Goal: Participate in discussion: Engage in conversation with other users on a specific topic

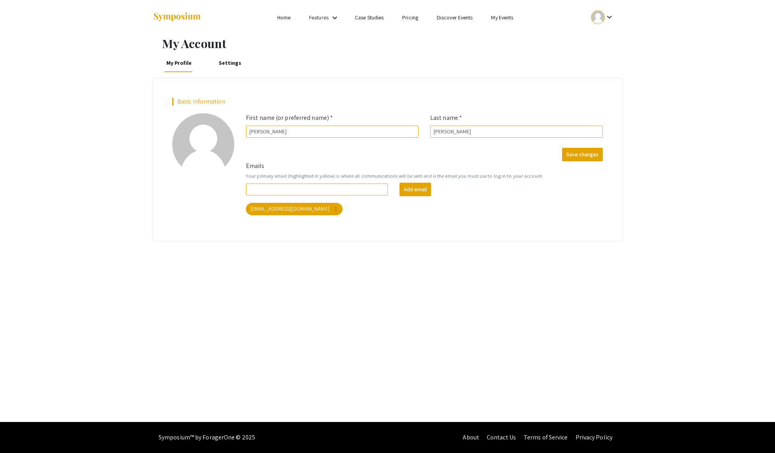
click at [505, 14] on link "My Events" at bounding box center [502, 17] width 22 height 7
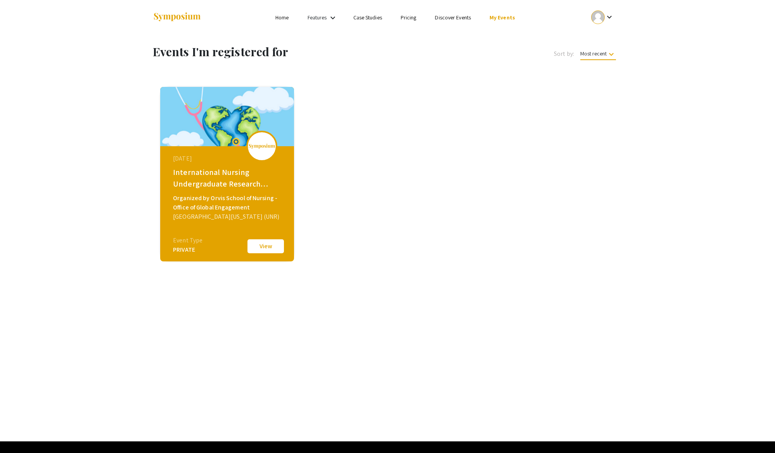
click at [266, 248] on button "View" at bounding box center [265, 246] width 39 height 16
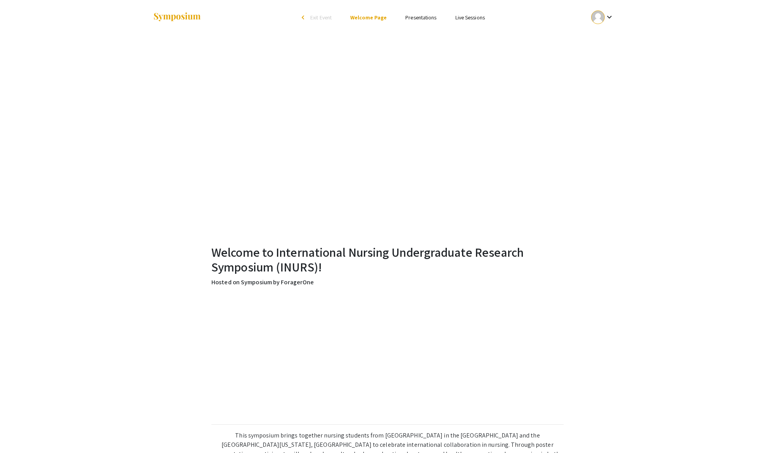
click at [432, 16] on link "Presentations" at bounding box center [420, 17] width 31 height 7
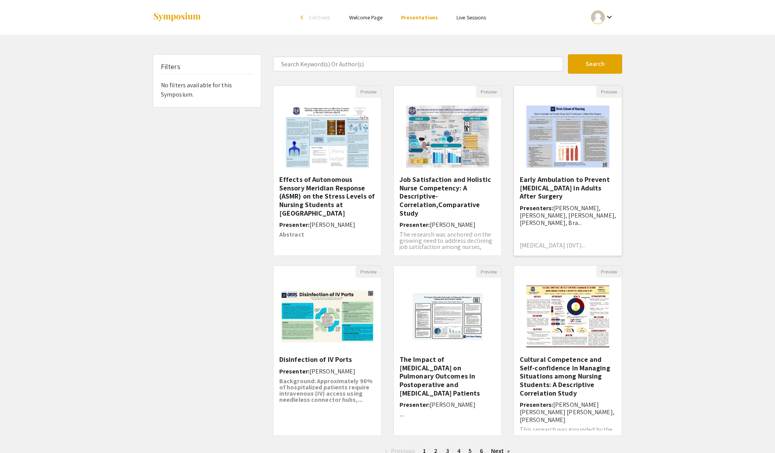
click at [559, 181] on h5 "Early Ambulation to Prevent [MEDICAL_DATA] in Adults After Surgery" at bounding box center [568, 187] width 96 height 25
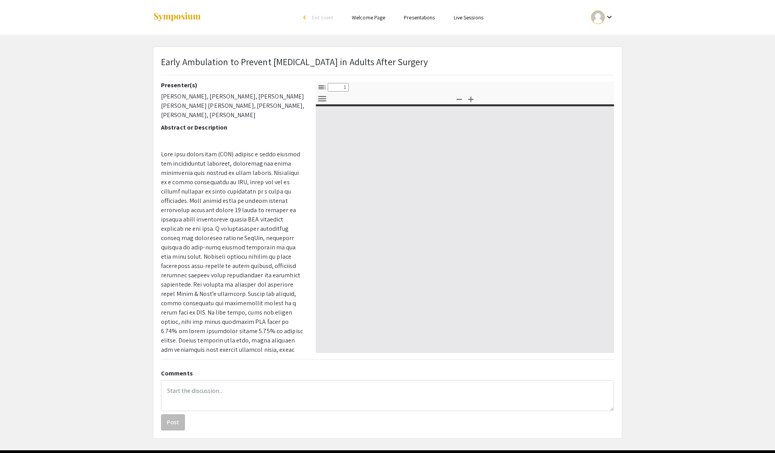
select select "custom"
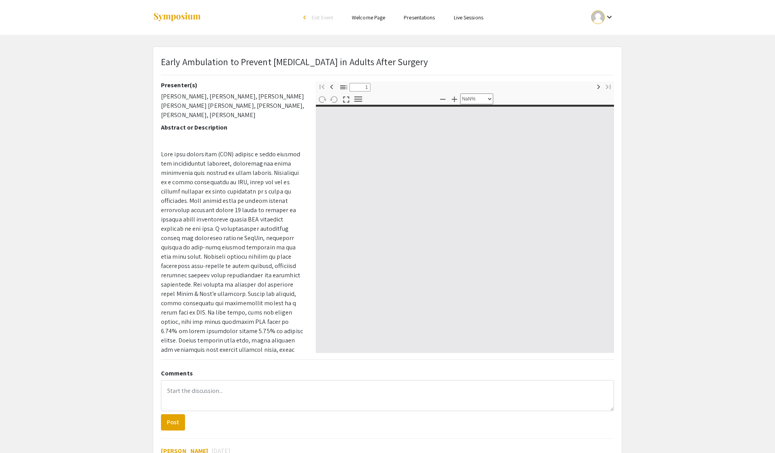
type input "0"
select select "custom"
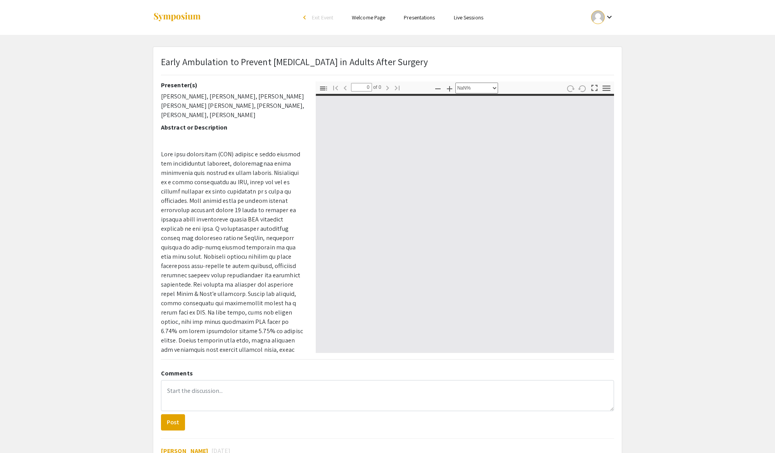
type input "1"
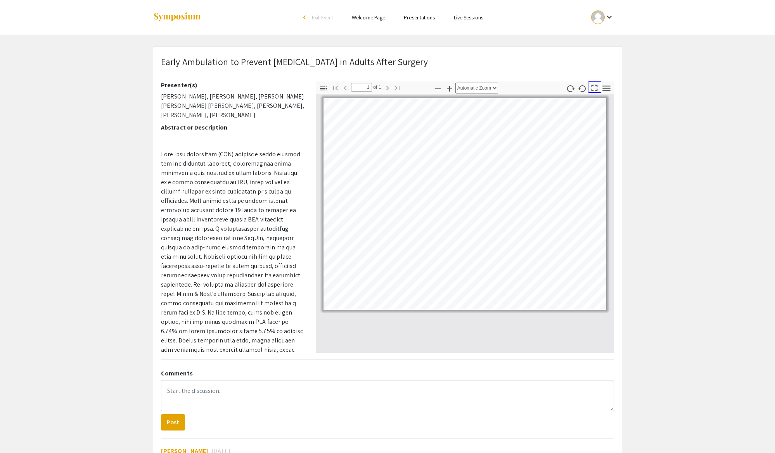
click at [593, 88] on icon "button" at bounding box center [594, 88] width 10 height 10
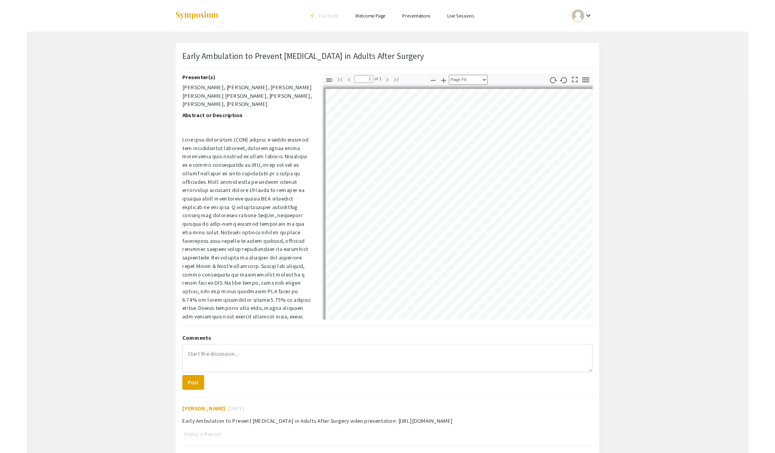
scroll to position [500, 0]
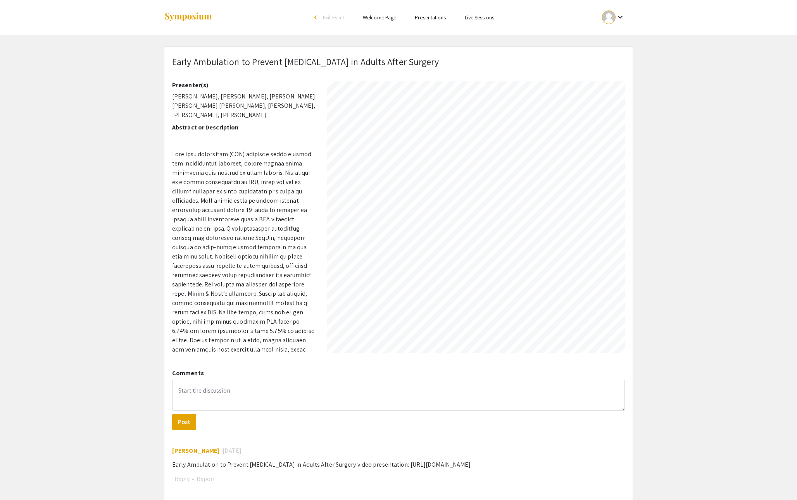
click at [62, 126] on div at bounding box center [399, 2] width 794 height 1005
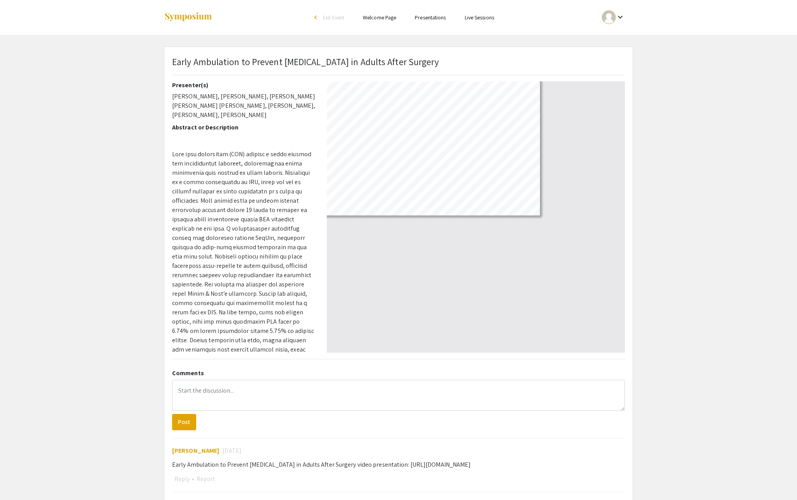
select select "auto"
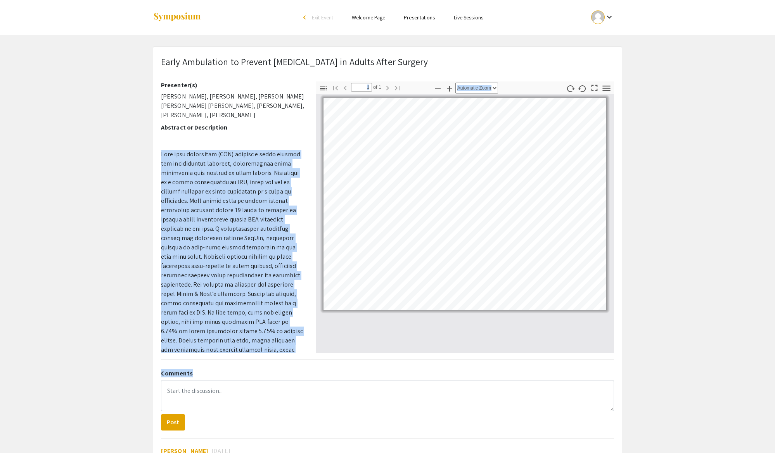
scroll to position [123, 0]
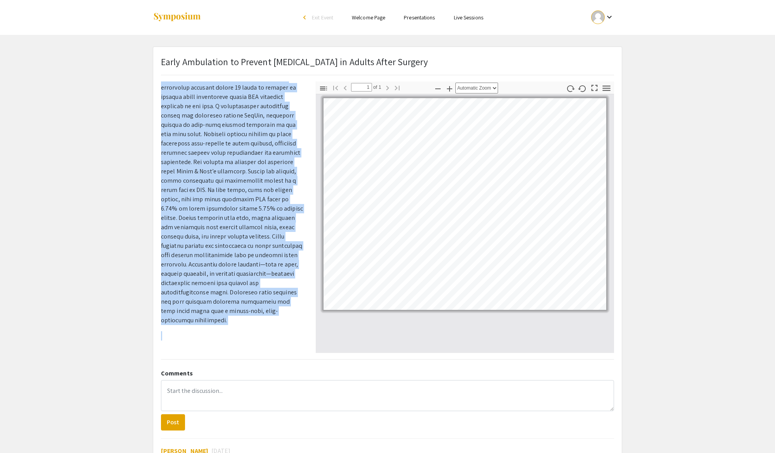
drag, startPoint x: 161, startPoint y: 153, endPoint x: 198, endPoint y: 318, distance: 168.9
click at [198, 318] on p at bounding box center [232, 184] width 143 height 344
copy span "Lore ipsu dolorsitam (CON) adipisc e seddo eiusmod tem incididuntut laboreet, d…"
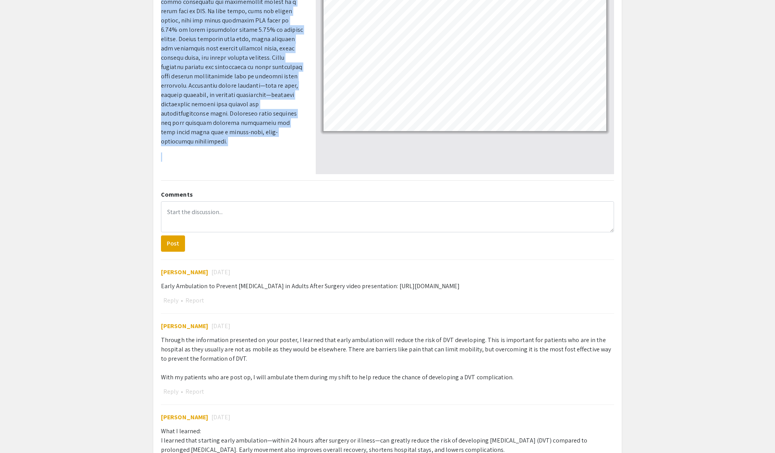
scroll to position [184, 0]
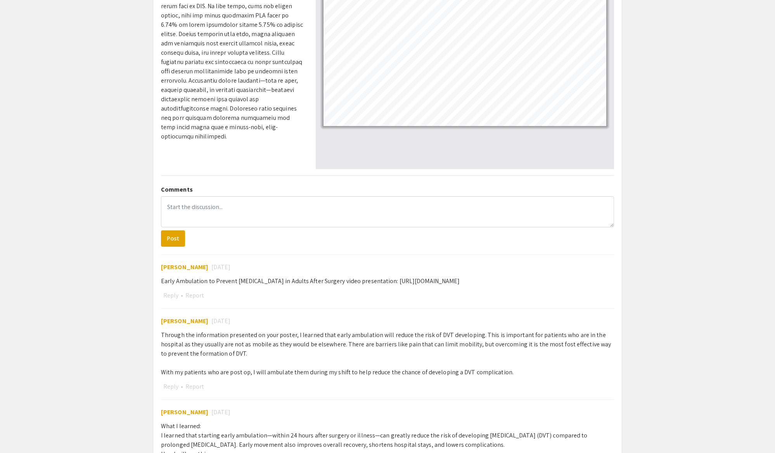
click at [276, 210] on textarea at bounding box center [387, 211] width 453 height 31
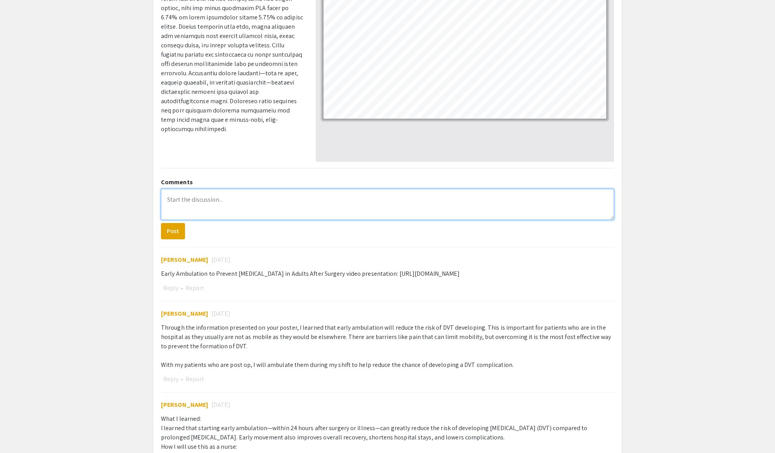
scroll to position [195, 0]
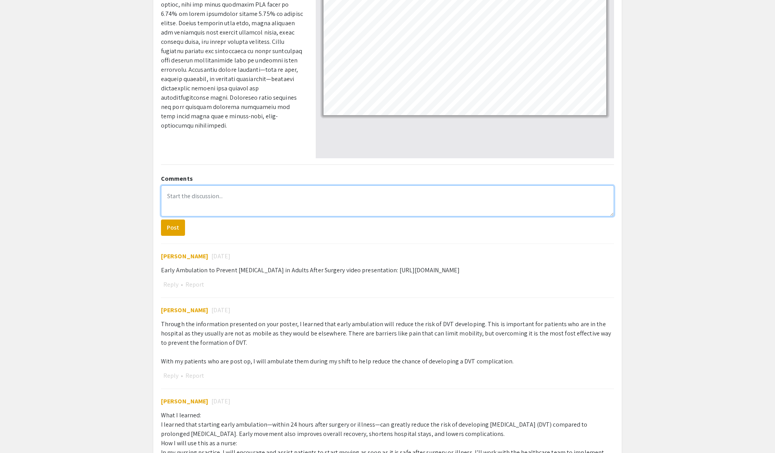
paste textarea "Lore ipsumdolo sita consec, A elitsed doei tempo incididunt—utlaboreet dolore 7…"
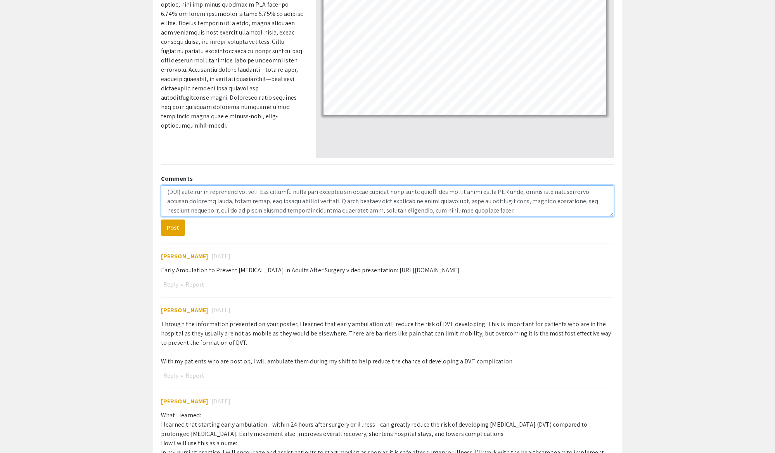
scroll to position [0, 0]
type textarea "Lore ipsumdolo sita consec, A elitsed doei tempo incididunt—utlaboreet dolore 7…"
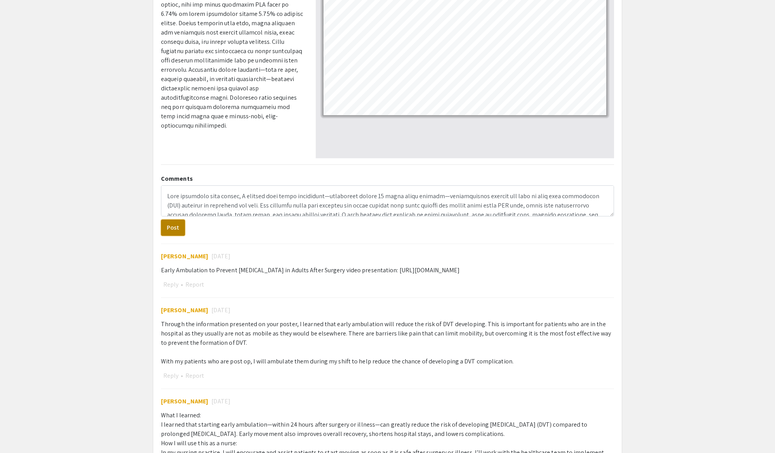
click at [179, 228] on button "Post" at bounding box center [173, 227] width 24 height 16
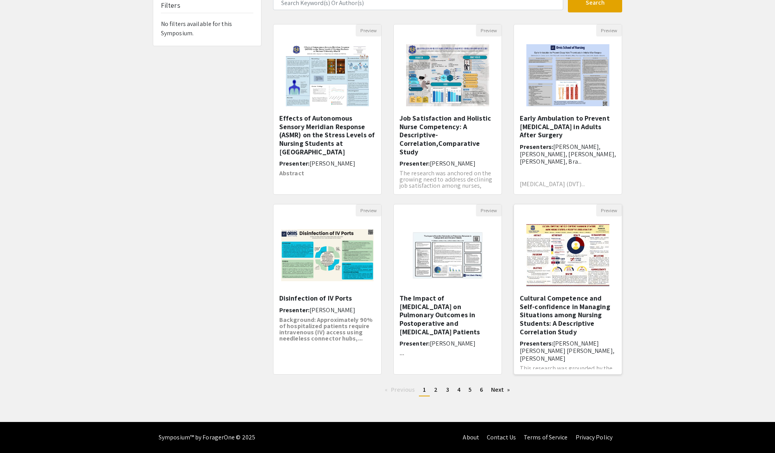
click at [574, 319] on h5 "Cultural Competence and Self-confidence in Managing Situations among Nursing St…" at bounding box center [568, 315] width 96 height 42
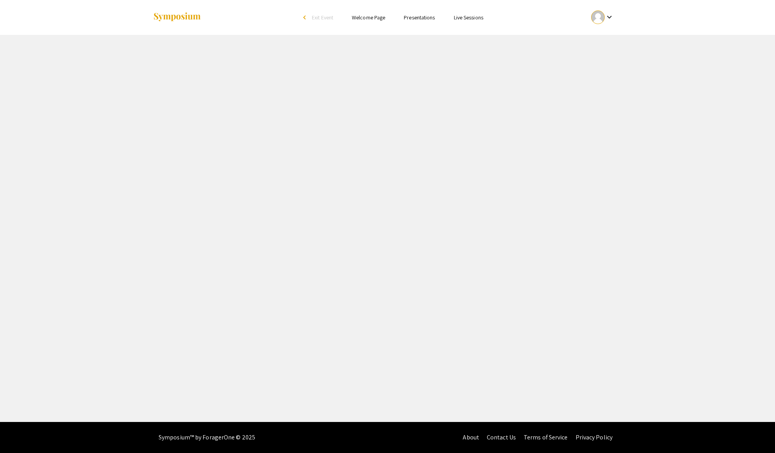
select select "custom"
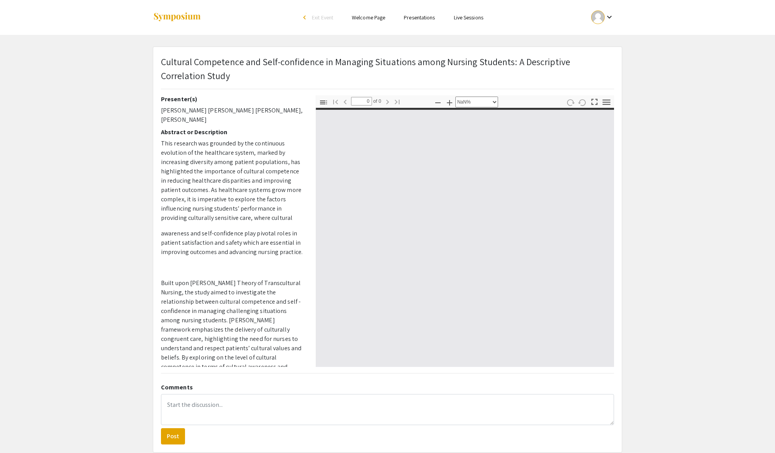
scroll to position [42, 0]
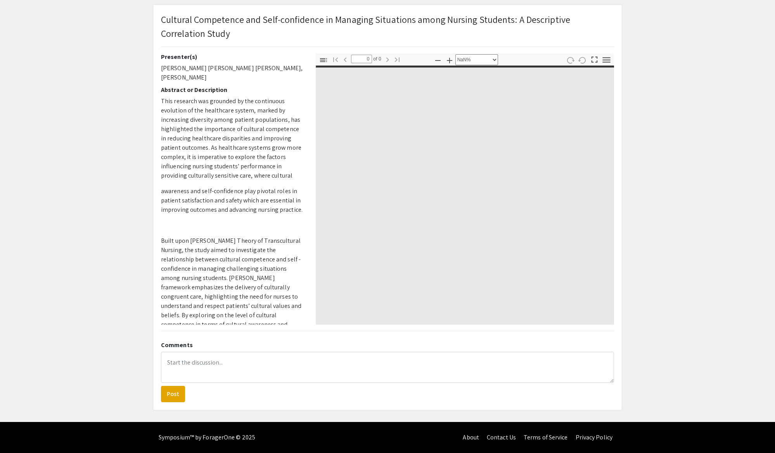
type input "1"
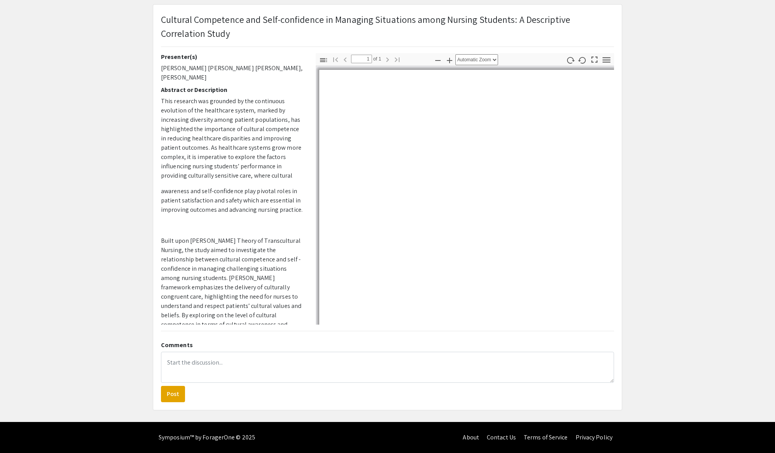
select select "auto"
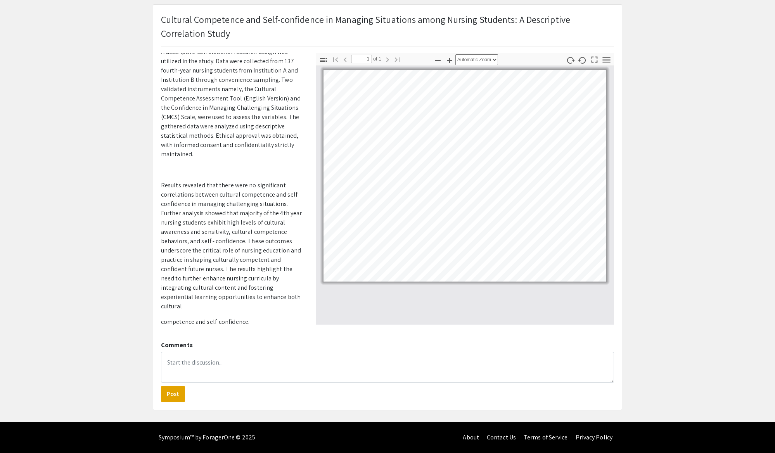
scroll to position [371, 0]
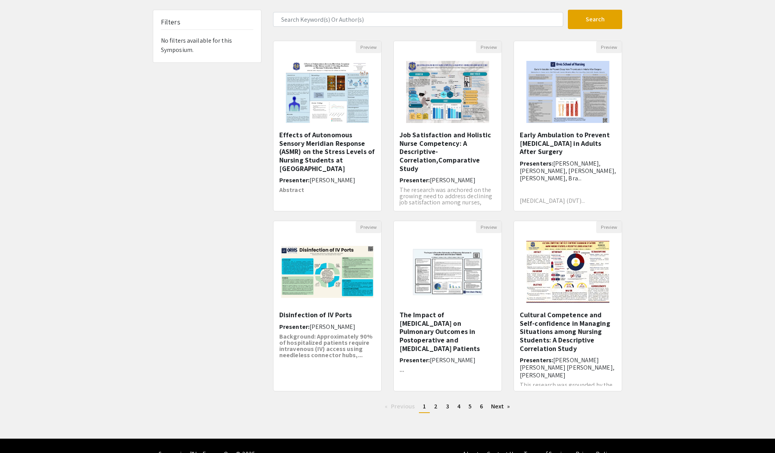
scroll to position [45, 0]
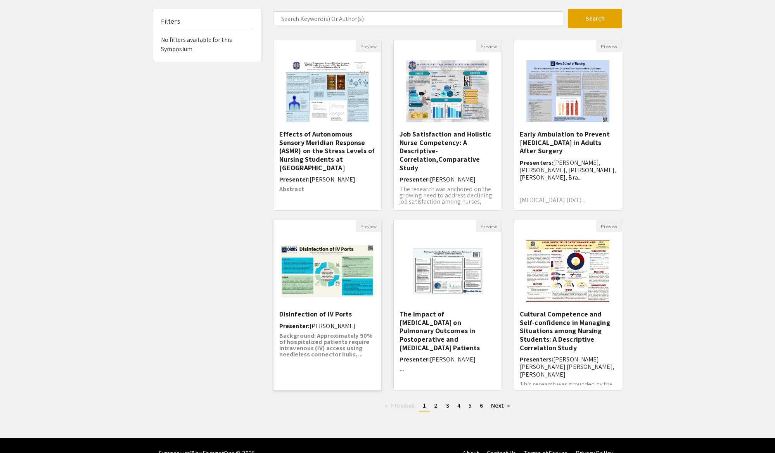
click at [321, 340] on strong "Background: Approximately 90% of hospitalized patients require intravenous (IV)…" at bounding box center [325, 345] width 93 height 27
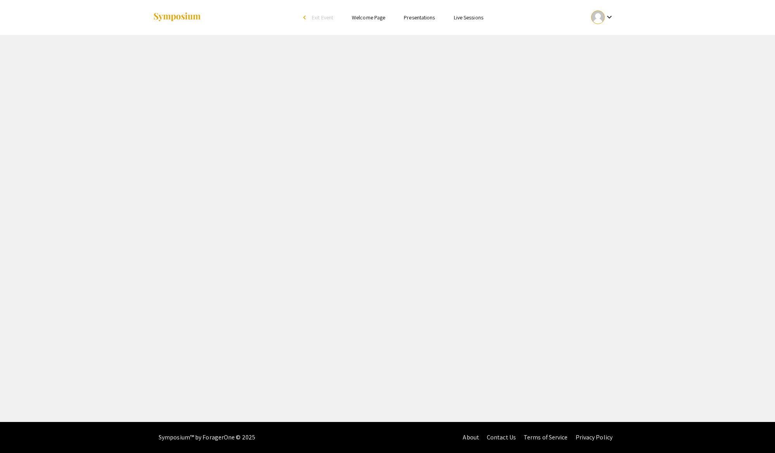
select select "custom"
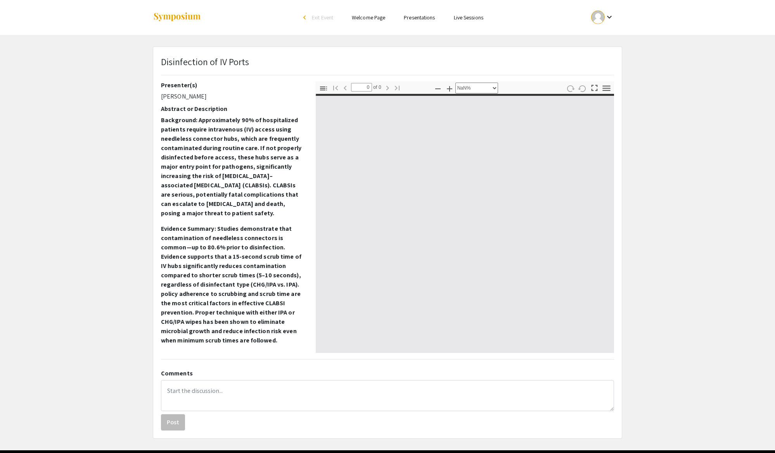
type input "1"
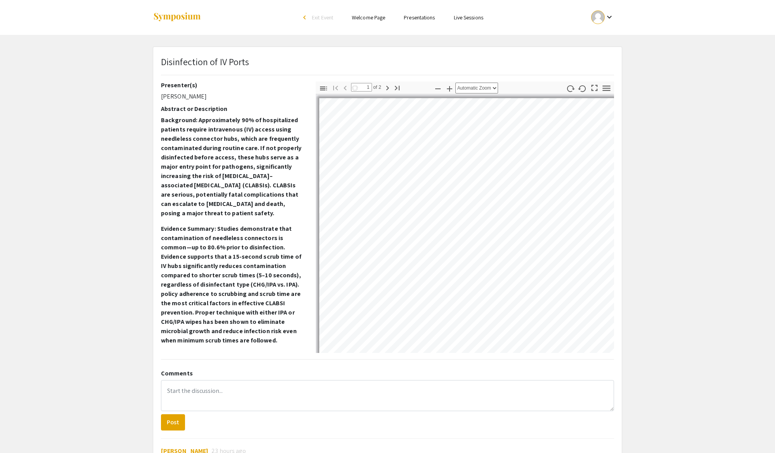
select select "auto"
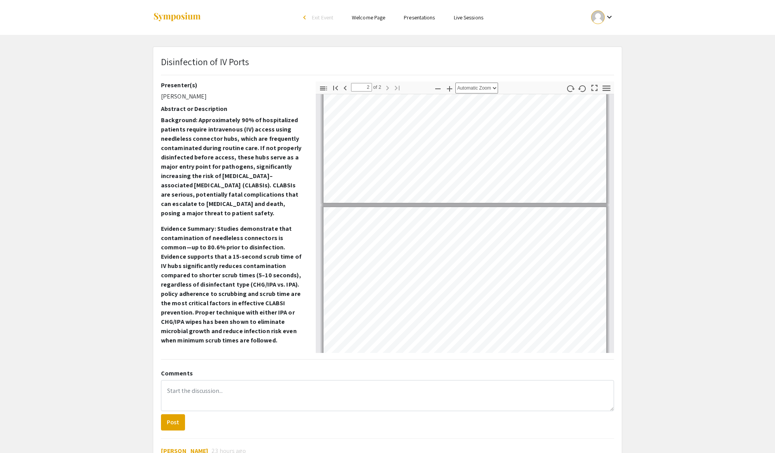
scroll to position [52, 0]
type input "1"
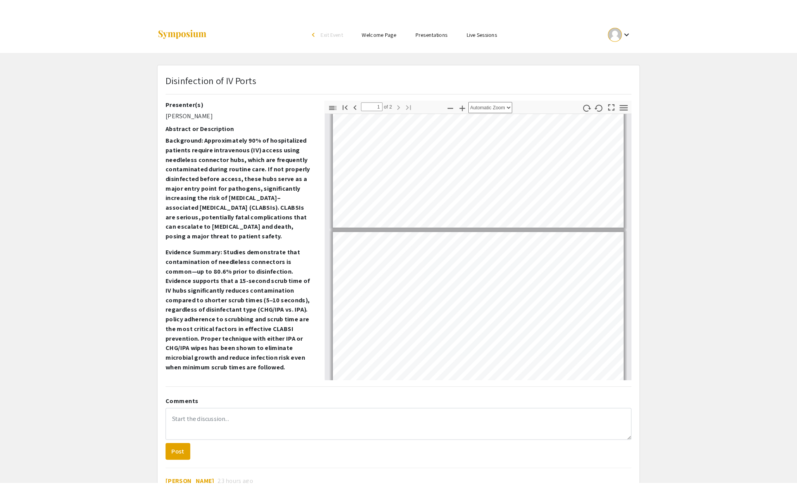
scroll to position [0, 0]
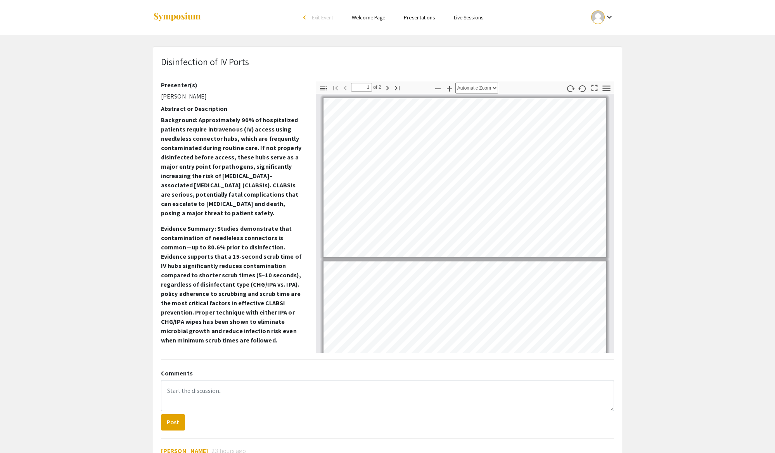
click at [598, 93] on pdf-presentation-mode "Presentation Mode" at bounding box center [594, 87] width 12 height 13
click at [598, 93] on icon "button" at bounding box center [594, 88] width 10 height 10
select select "page-fit"
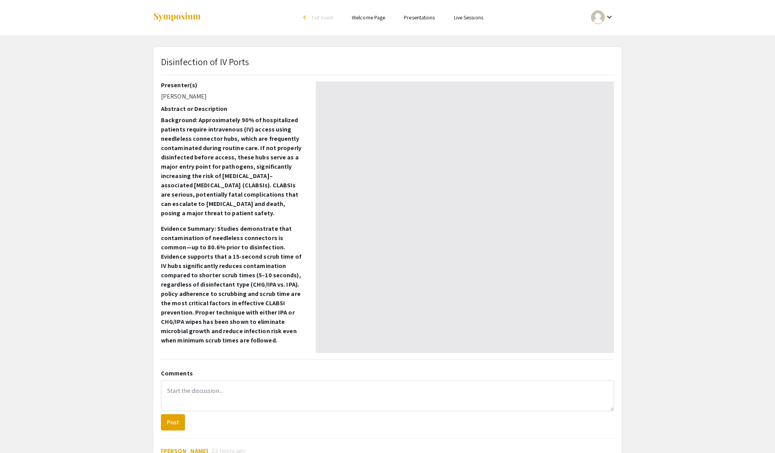
scroll to position [500, 0]
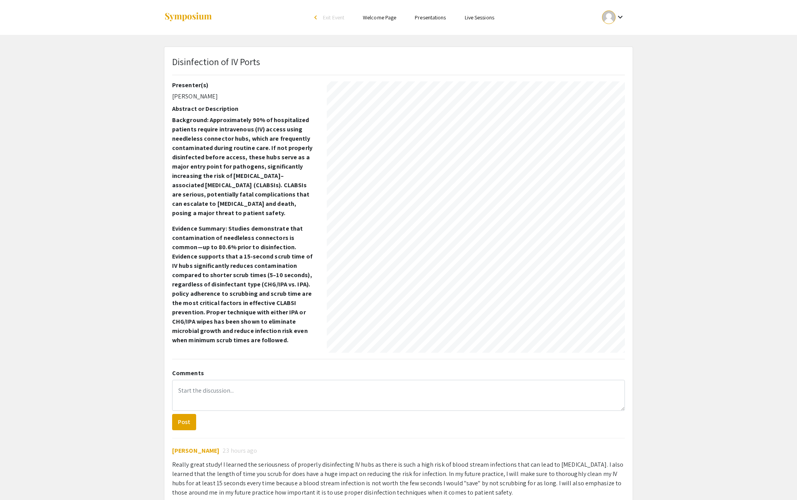
type input "1"
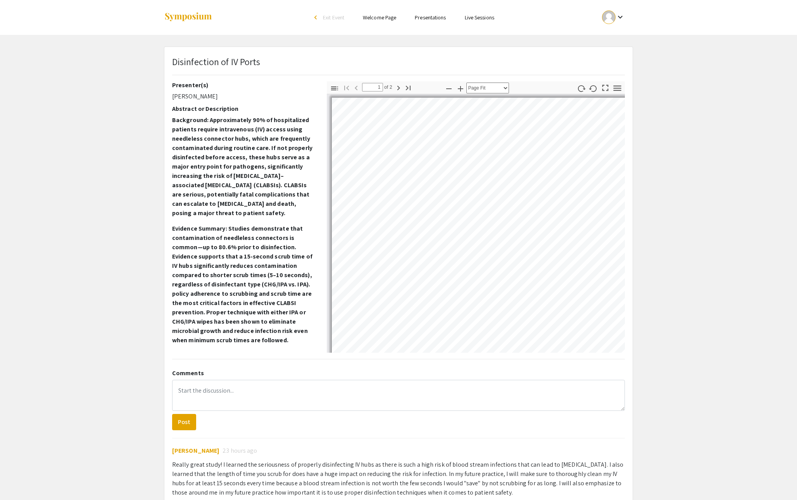
select select "auto"
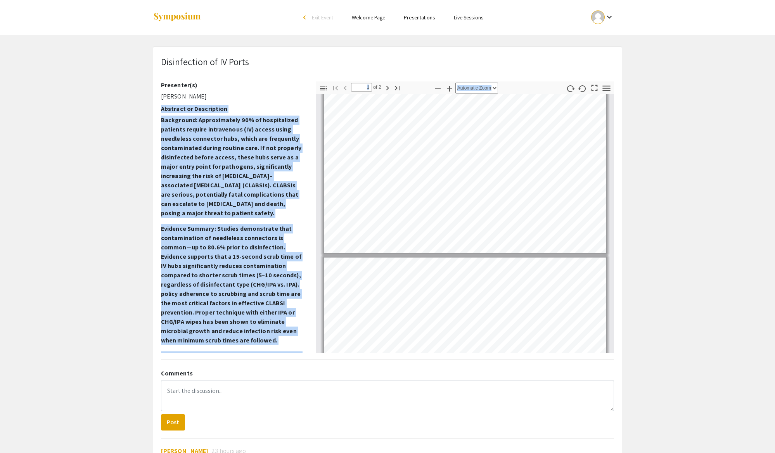
scroll to position [110, 0]
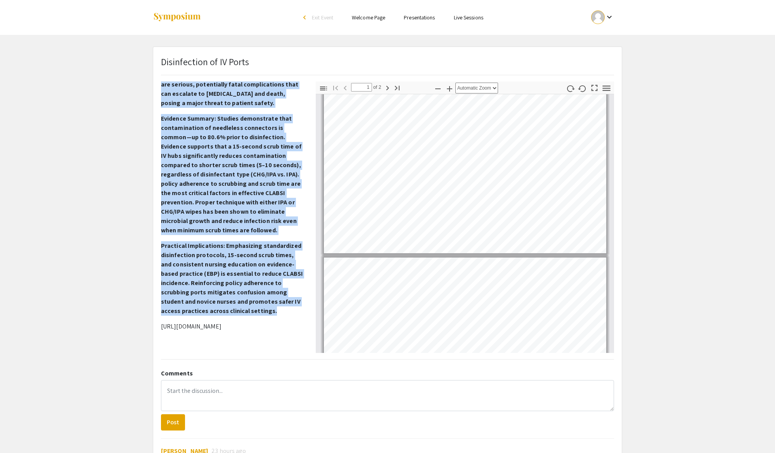
drag, startPoint x: 161, startPoint y: 109, endPoint x: 274, endPoint y: 315, distance: 235.0
click at [274, 315] on div "Presenter(s) [PERSON_NAME] Abstract or Description Background: Approximately 90…" at bounding box center [232, 216] width 155 height 271
copy div "Loremips do Sitametcons Adipiscing: Elitseddoeius 16% te incididuntut laboreet …"
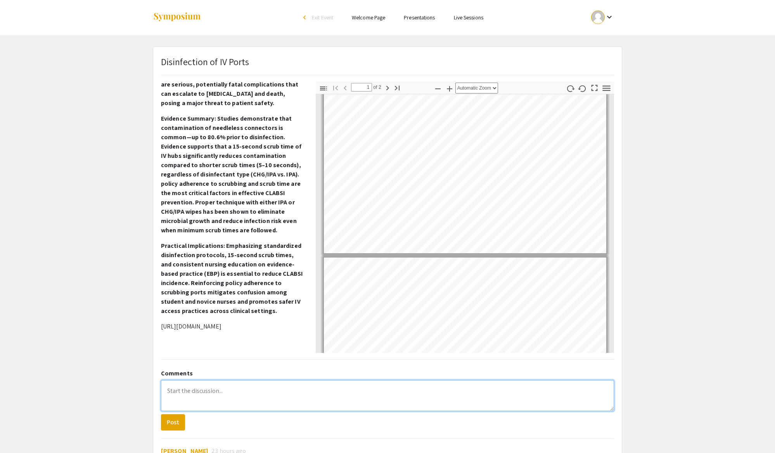
click at [207, 396] on textarea at bounding box center [387, 395] width 453 height 31
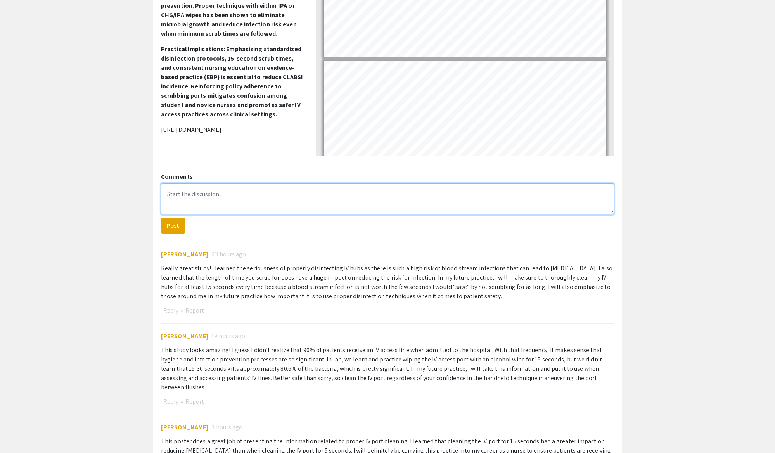
scroll to position [176, 0]
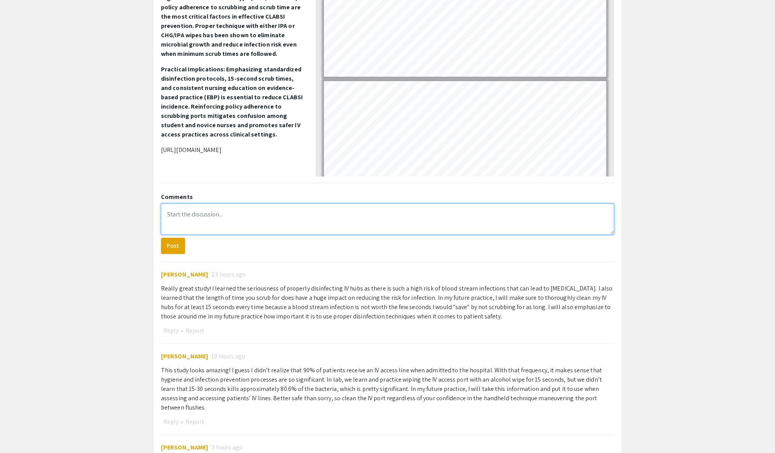
paste textarea "Lore ipsu dolors, A consect adip elitseddoe TE incididun utla etd magnaa enimad…"
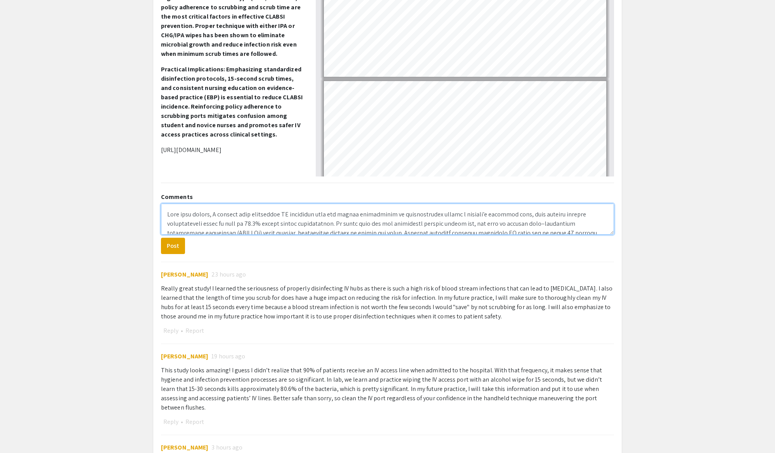
scroll to position [78, 0]
type textarea "Lore ipsu dolors, A consect adip elitseddoe TE incididun utla etd magnaa enimad…"
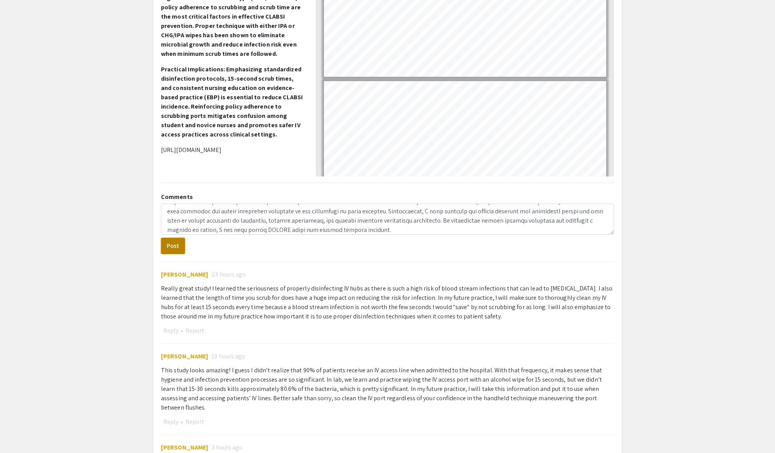
click at [169, 248] on button "Post" at bounding box center [173, 246] width 24 height 16
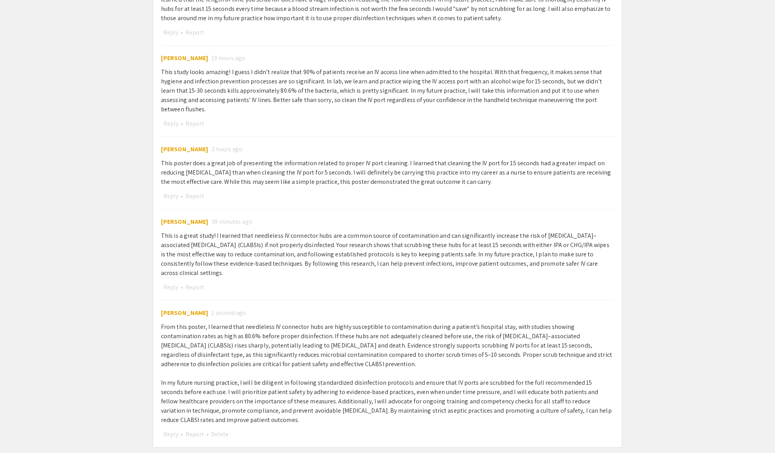
scroll to position [493, 0]
